Goal: Task Accomplishment & Management: Manage account settings

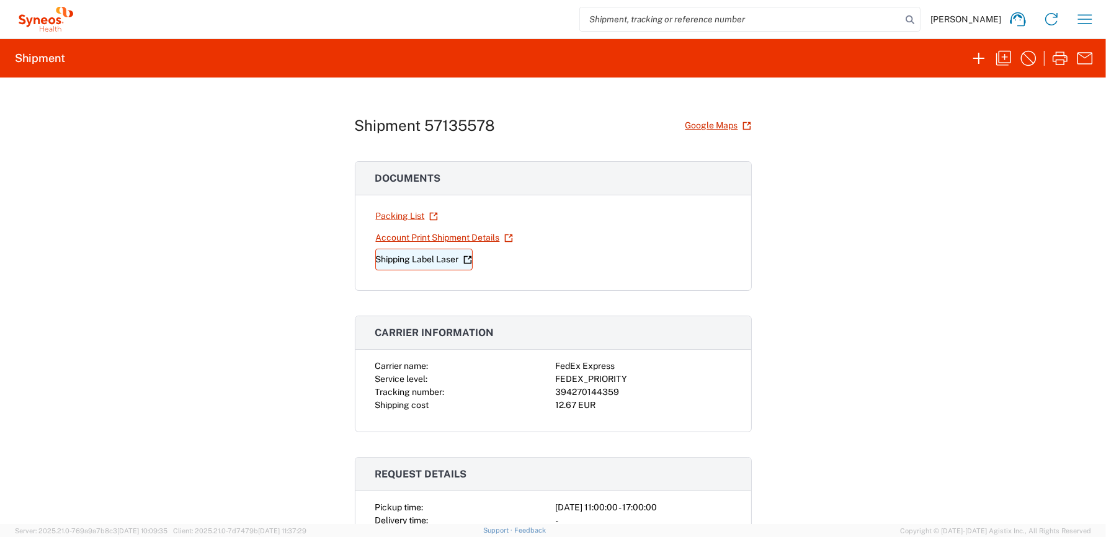
click at [409, 257] on link "Shipping Label Laser" at bounding box center [423, 260] width 97 height 22
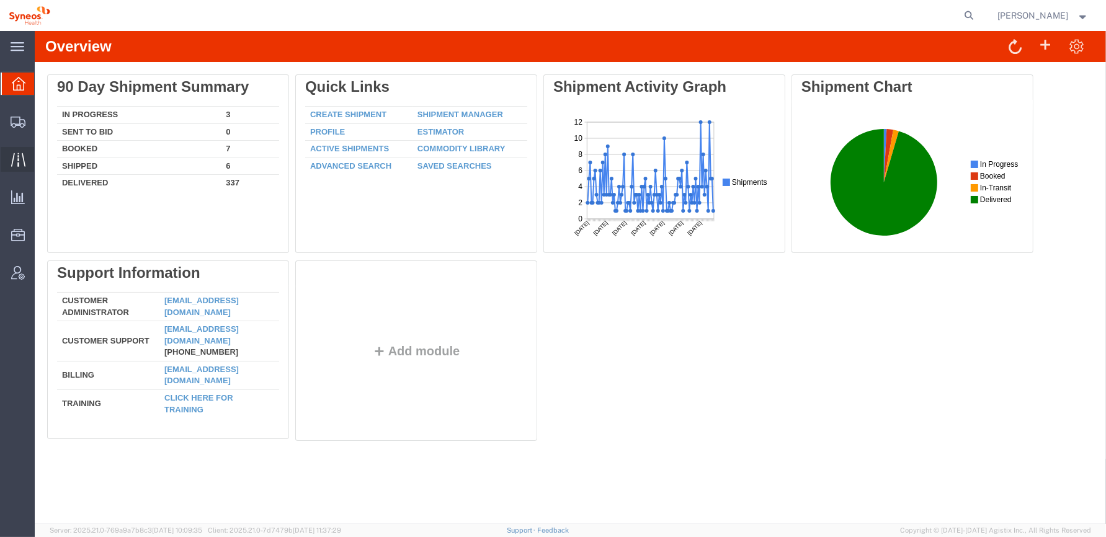
click at [15, 154] on icon at bounding box center [18, 160] width 14 height 14
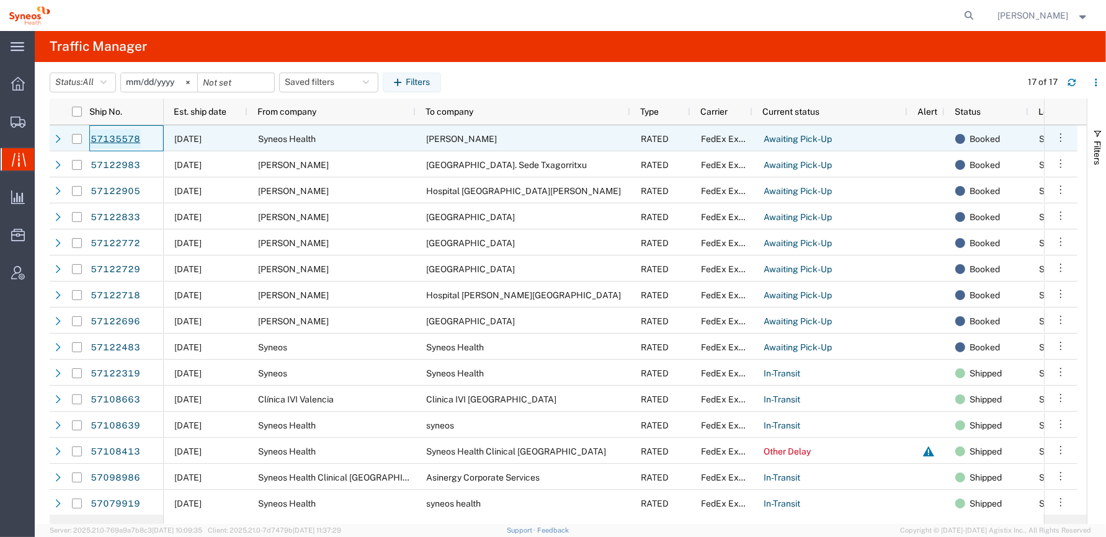
click at [110, 136] on link "57135578" at bounding box center [115, 139] width 51 height 20
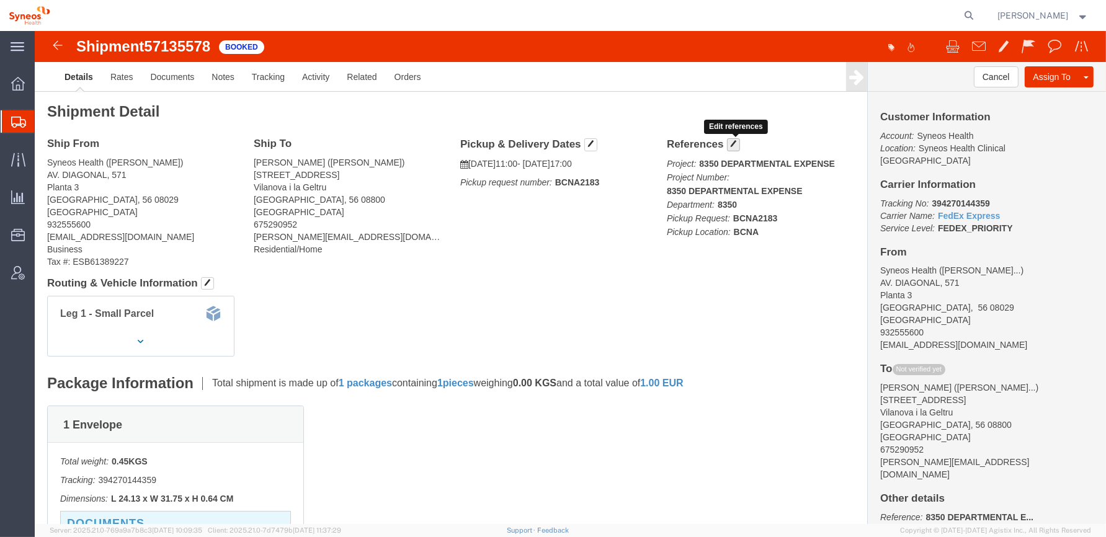
click span "button"
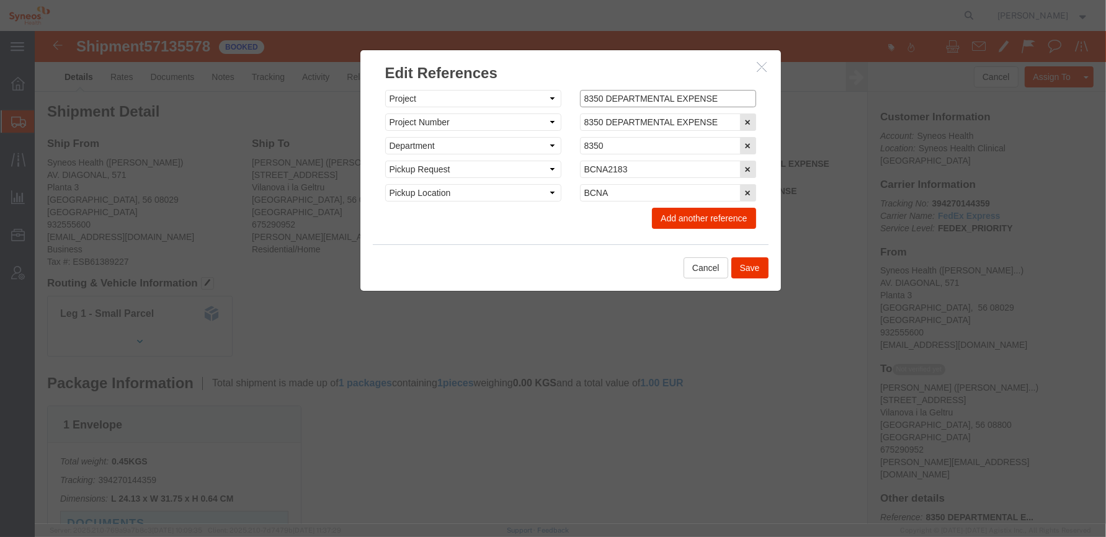
drag, startPoint x: 564, startPoint y: 68, endPoint x: 535, endPoint y: 68, distance: 29.2
click div "8350 DEPARTMENTAL EXPENSE"
type input "6004 DEPARTMENTAL EXPENSE"
drag, startPoint x: 563, startPoint y: 92, endPoint x: 537, endPoint y: 90, distance: 26.7
click div "8350 DEPARTMENTAL EXPENSE"
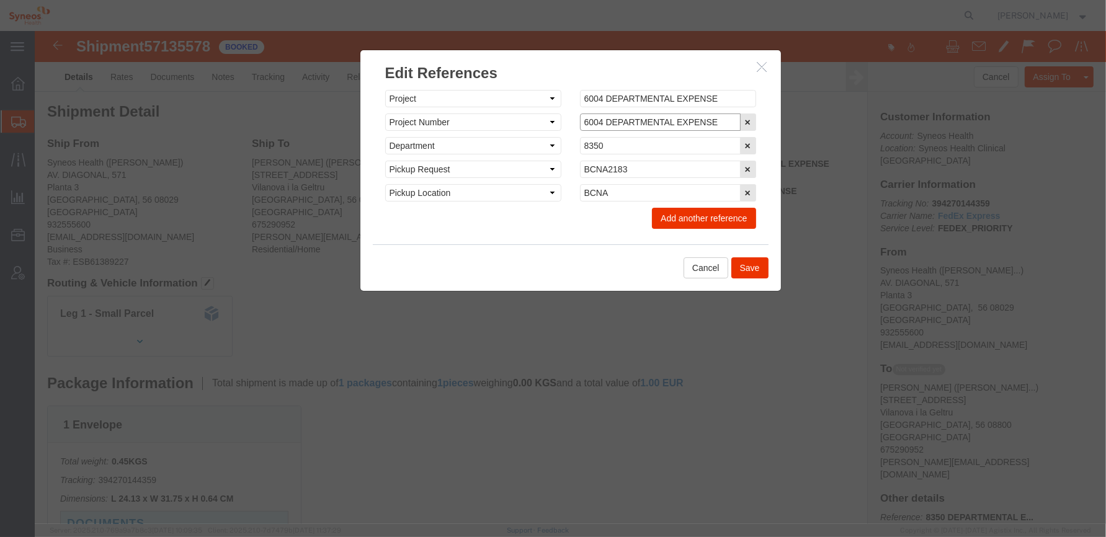
type input "6004 DEPARTMENTAL EXPENSE"
drag, startPoint x: 567, startPoint y: 112, endPoint x: 535, endPoint y: 109, distance: 32.4
click div "8350"
type input "6004"
click button "Save"
